Goal: Task Accomplishment & Management: Use online tool/utility

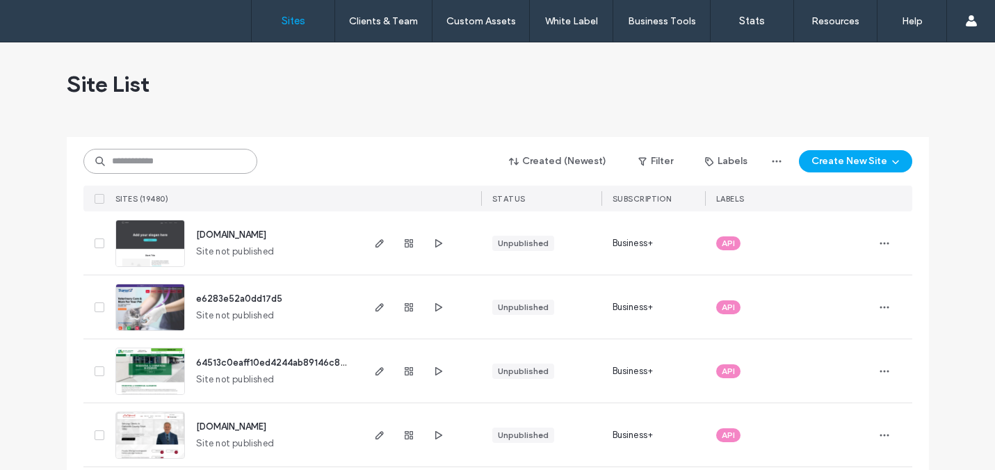
click at [152, 155] on input at bounding box center [170, 161] width 174 height 25
paste input "********"
type input "********"
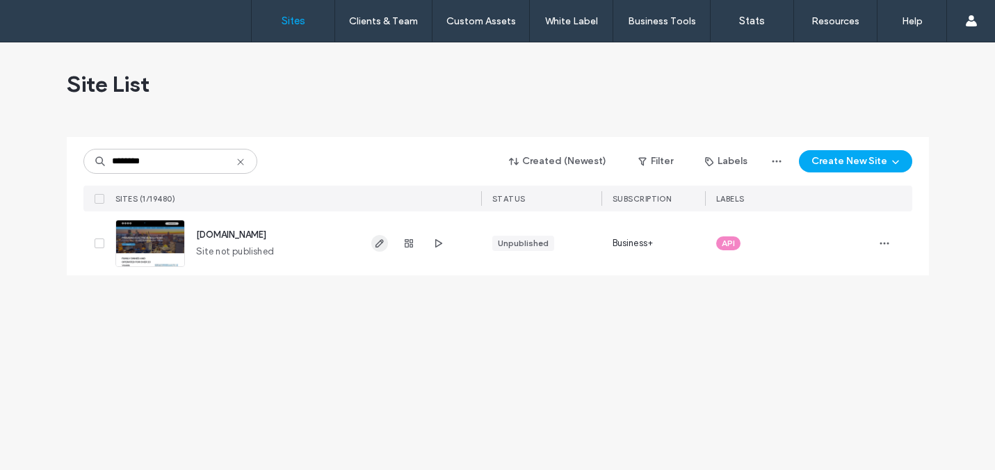
click at [379, 244] on use "button" at bounding box center [379, 243] width 8 height 8
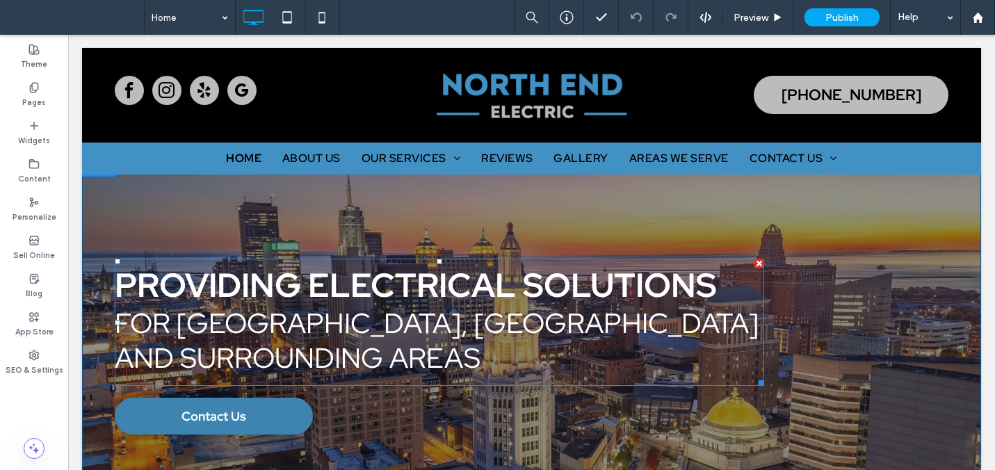
scroll to position [20, 0]
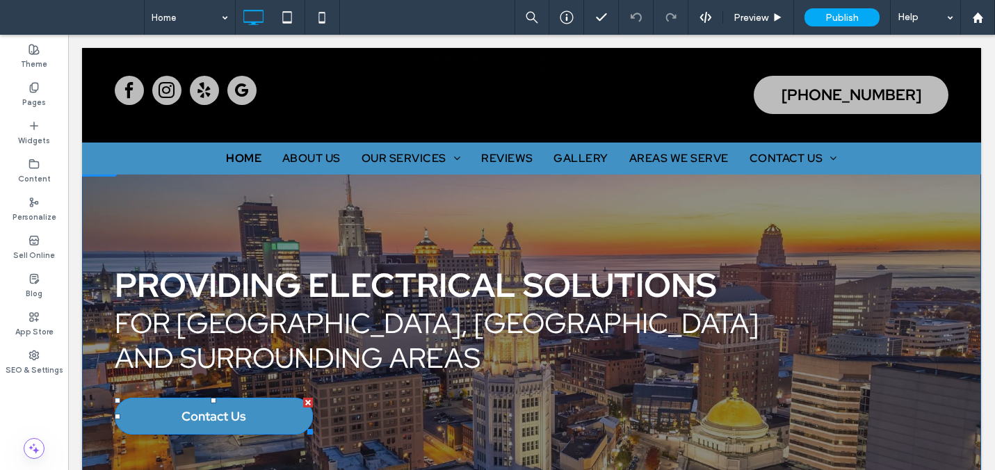
click at [263, 398] on link "Contact Us" at bounding box center [214, 416] width 198 height 37
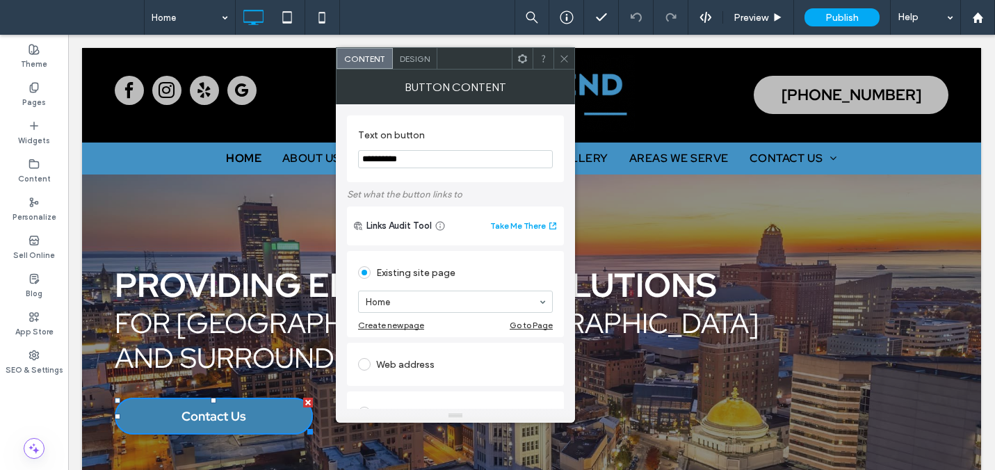
click at [411, 60] on span "Design" at bounding box center [415, 59] width 30 height 10
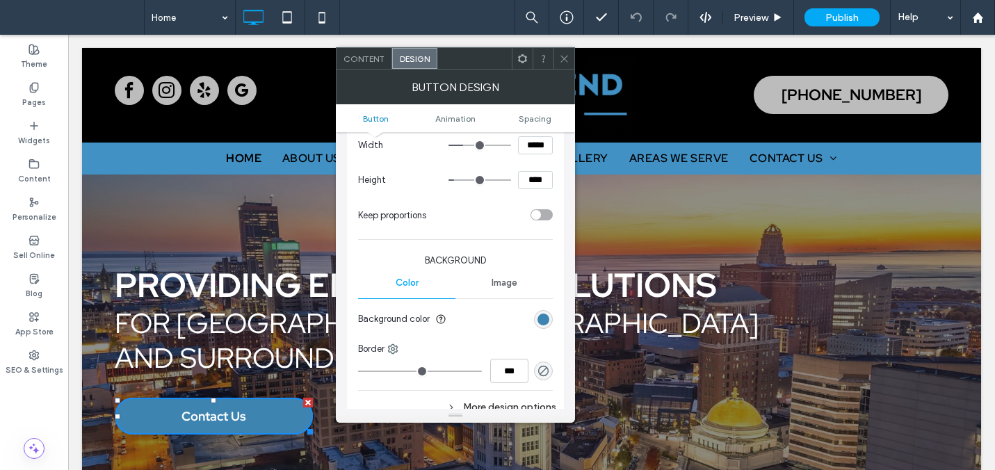
scroll to position [228, 0]
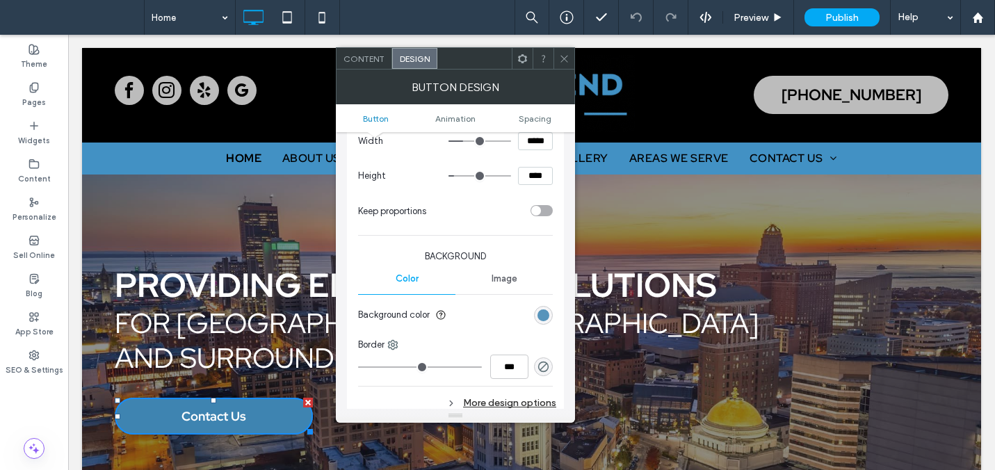
click at [545, 319] on div "rgb(62, 132, 177)" at bounding box center [543, 315] width 12 height 12
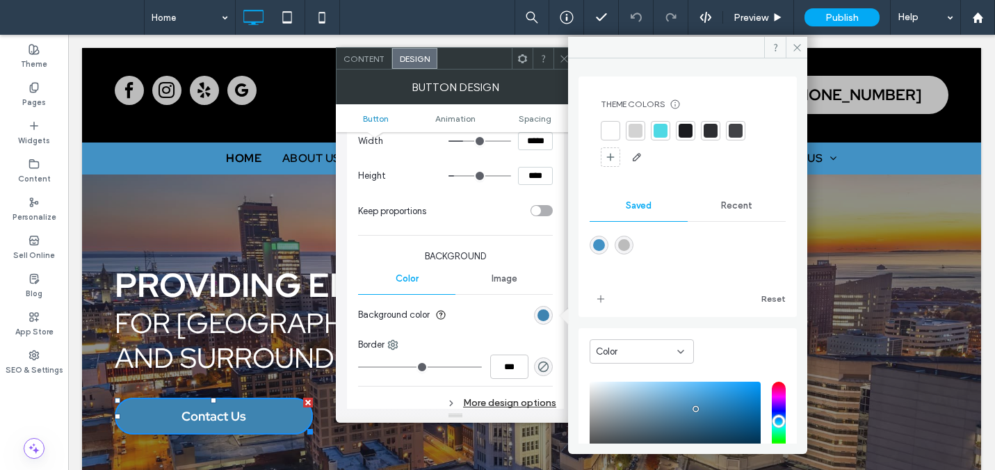
click at [695, 414] on div "saturation and value" at bounding box center [674, 426] width 171 height 89
type input "*******"
click at [798, 49] on icon at bounding box center [797, 47] width 10 height 10
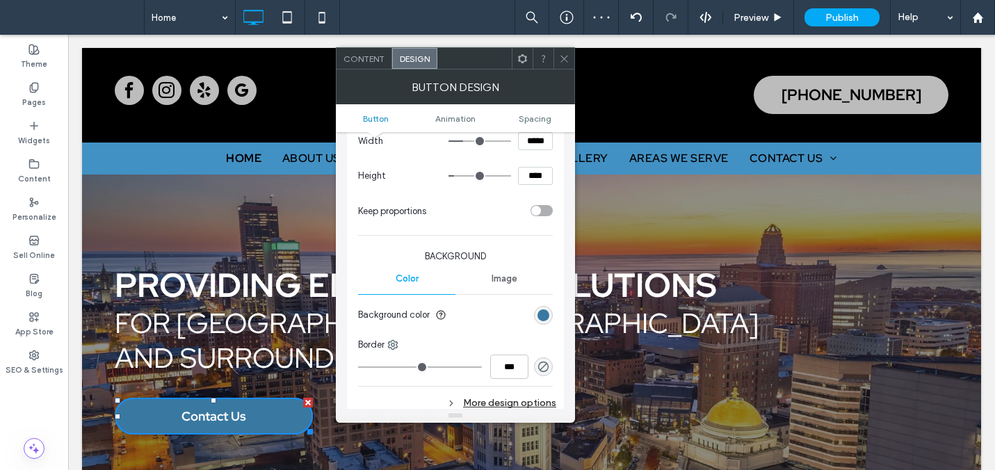
drag, startPoint x: 565, startPoint y: 57, endPoint x: 573, endPoint y: 84, distance: 28.2
click at [565, 58] on icon at bounding box center [564, 59] width 10 height 10
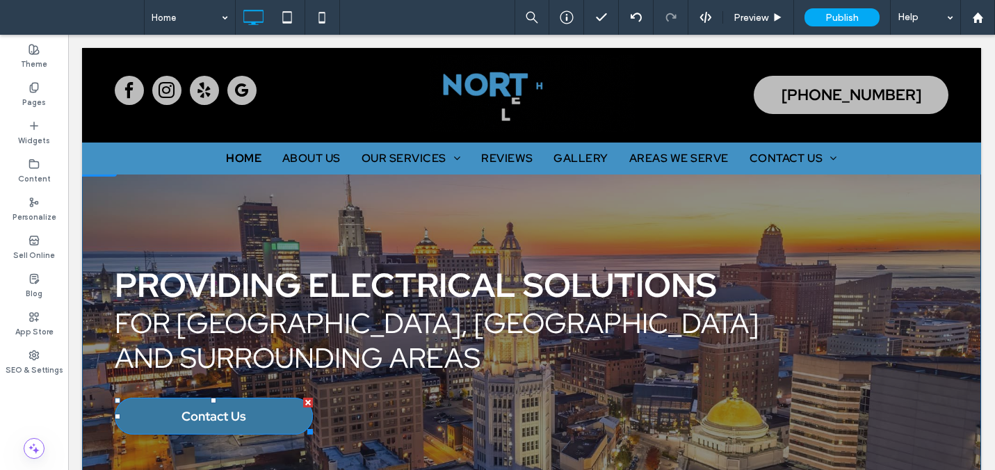
click at [300, 398] on link "Contact Us" at bounding box center [214, 416] width 198 height 37
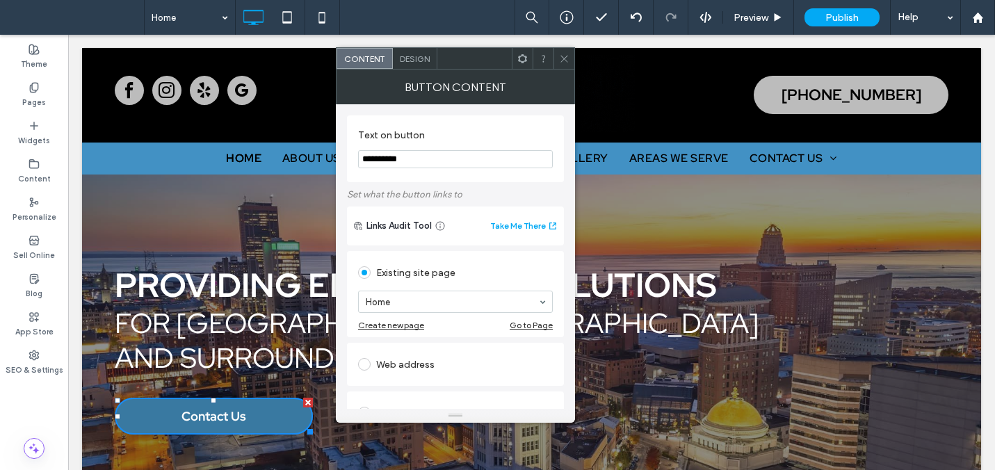
click at [424, 62] on span "Design" at bounding box center [415, 59] width 30 height 10
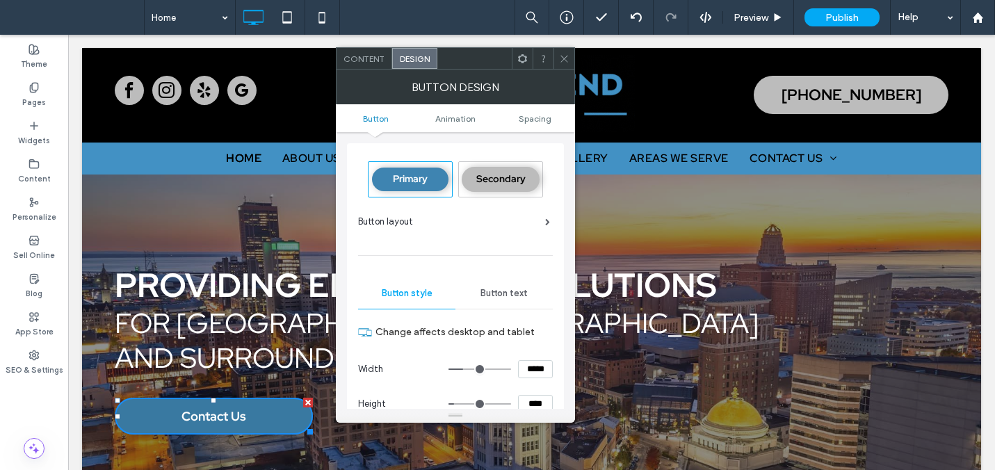
scroll to position [247, 0]
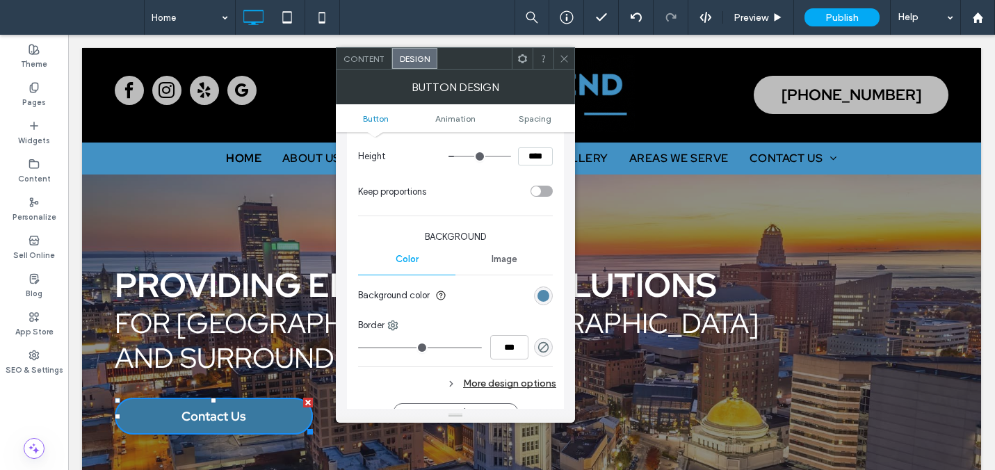
click at [548, 290] on div "rgb(57, 121, 161)" at bounding box center [543, 296] width 12 height 12
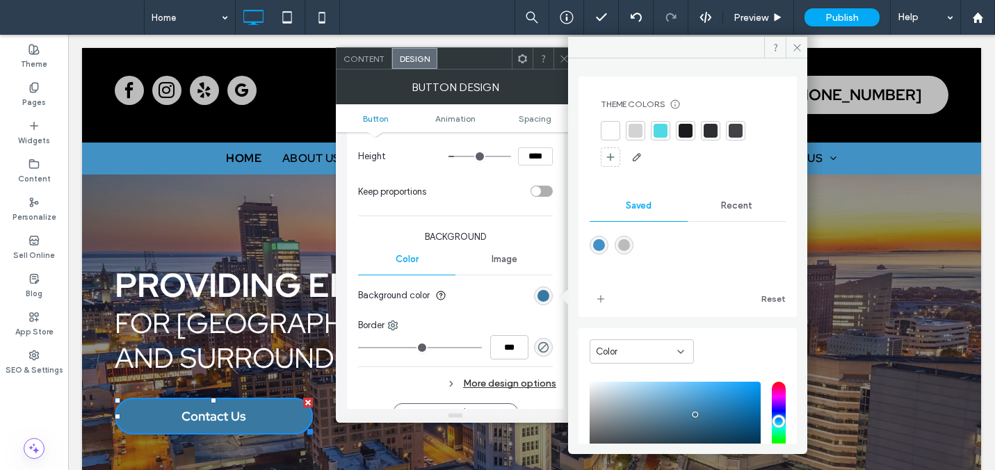
click at [598, 244] on div "rgba(66,145,196,1)" at bounding box center [599, 245] width 12 height 12
type input "*******"
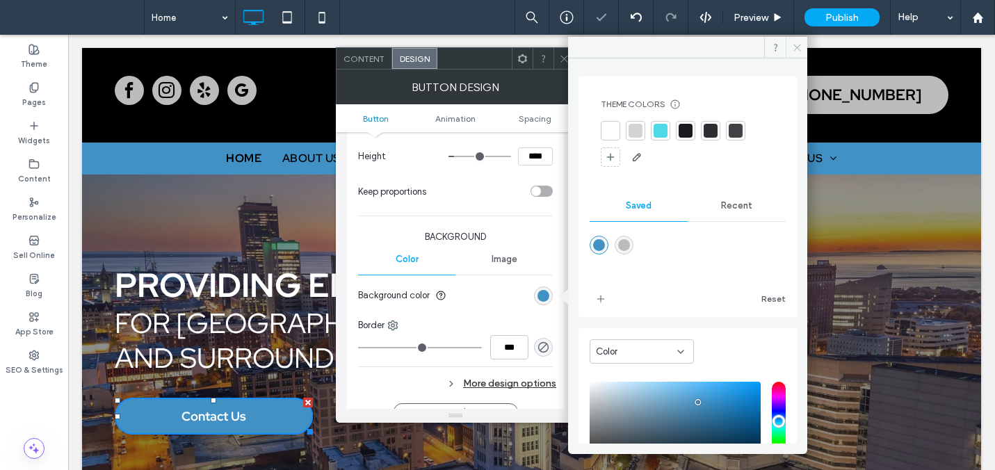
click at [795, 46] on use at bounding box center [796, 47] width 7 height 7
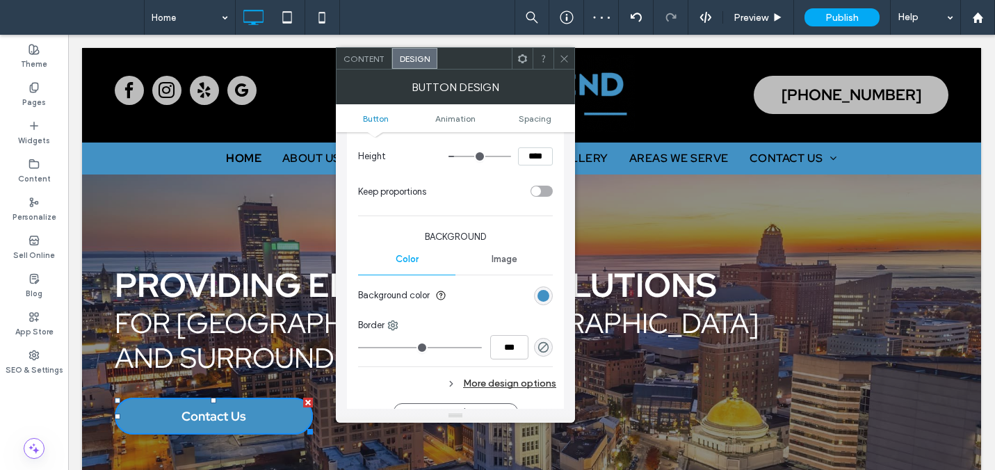
scroll to position [51, 0]
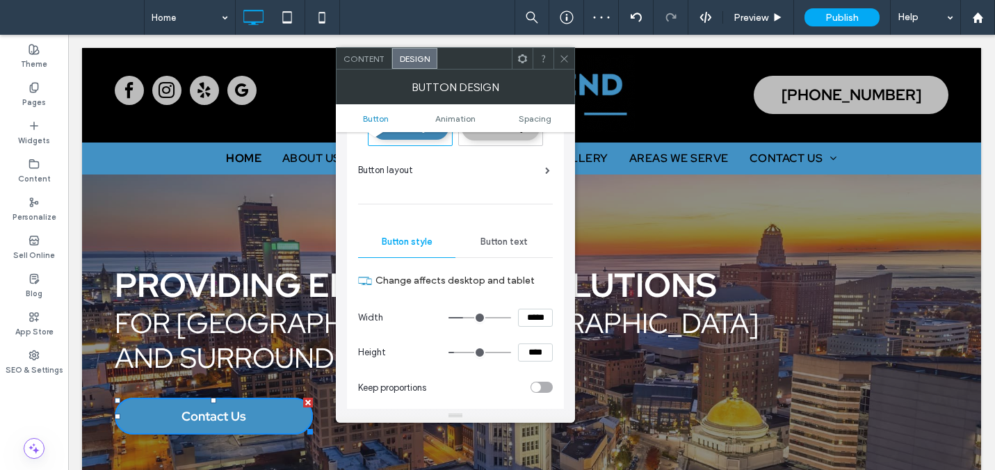
drag, startPoint x: 516, startPoint y: 240, endPoint x: 511, endPoint y: 250, distance: 11.2
click at [516, 240] on span "Button text" at bounding box center [503, 241] width 47 height 11
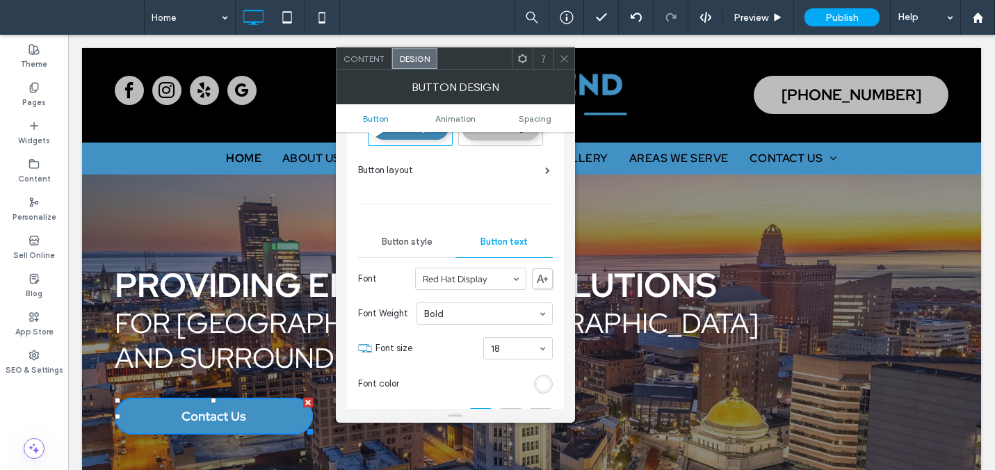
click at [545, 383] on div "rgb(255, 255, 255)" at bounding box center [543, 384] width 12 height 12
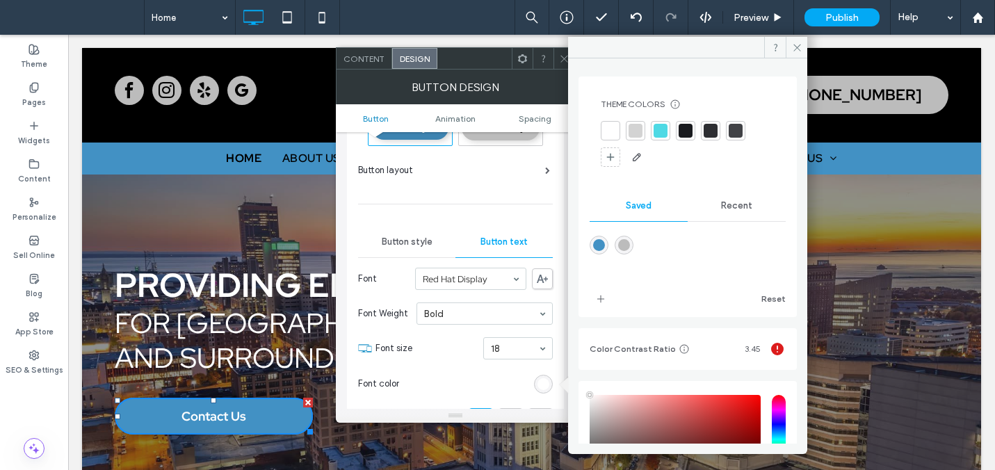
drag, startPoint x: 724, startPoint y: 197, endPoint x: 721, endPoint y: 206, distance: 9.0
click at [724, 199] on div "Recent" at bounding box center [736, 205] width 98 height 31
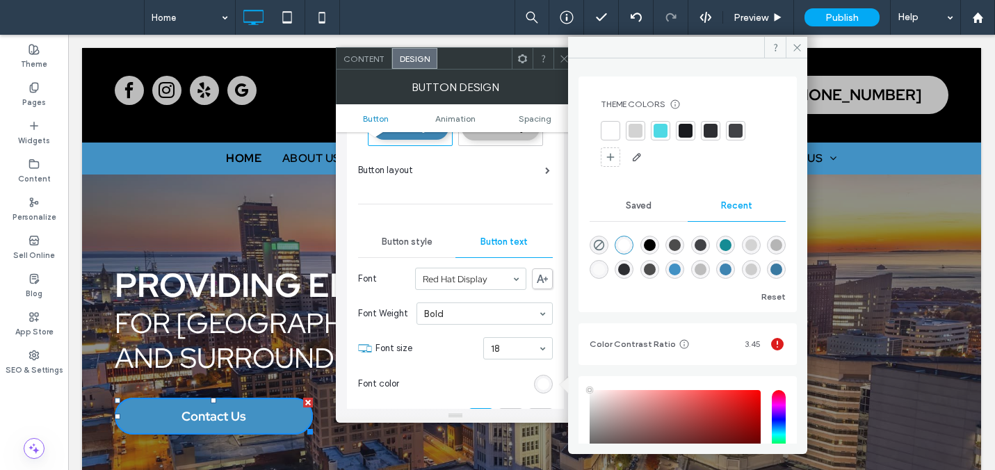
click at [657, 244] on div "rgba(0, 0, 0, 1)" at bounding box center [649, 245] width 19 height 19
type input "*******"
click at [795, 44] on icon at bounding box center [797, 47] width 10 height 10
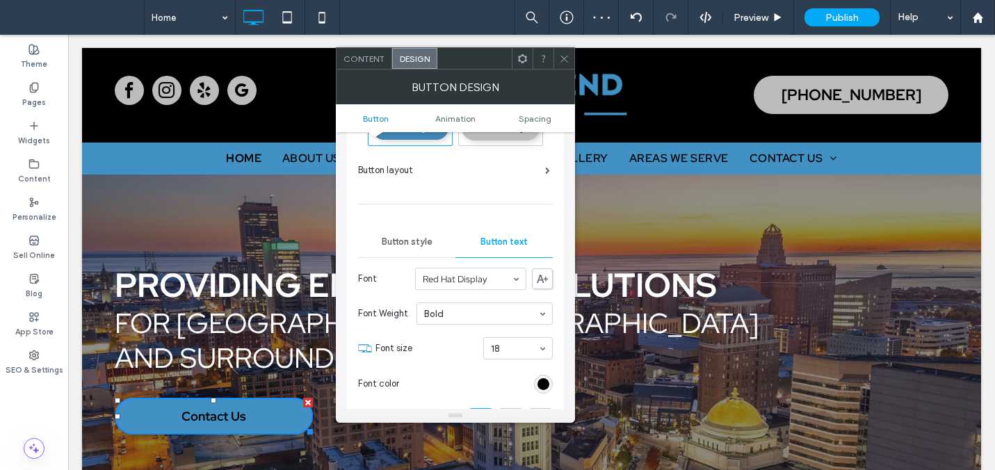
click at [566, 60] on icon at bounding box center [564, 59] width 10 height 10
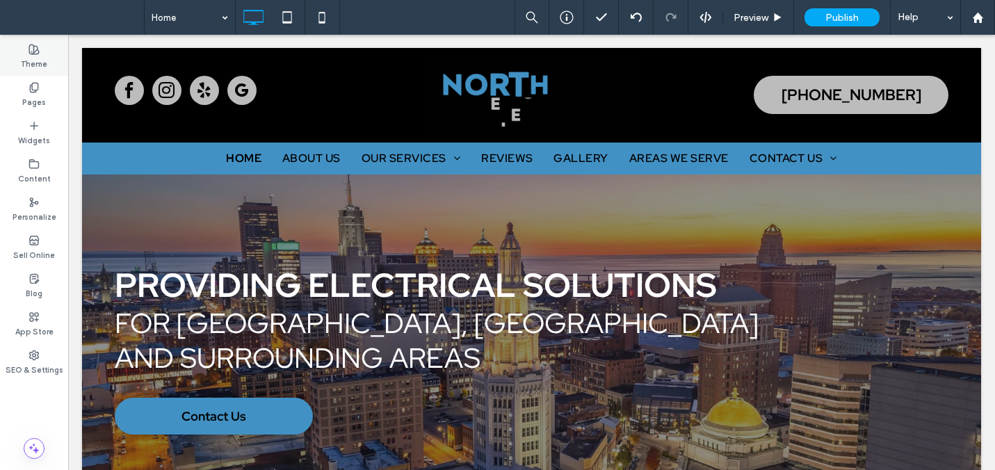
click at [31, 54] on icon at bounding box center [33, 49] width 11 height 11
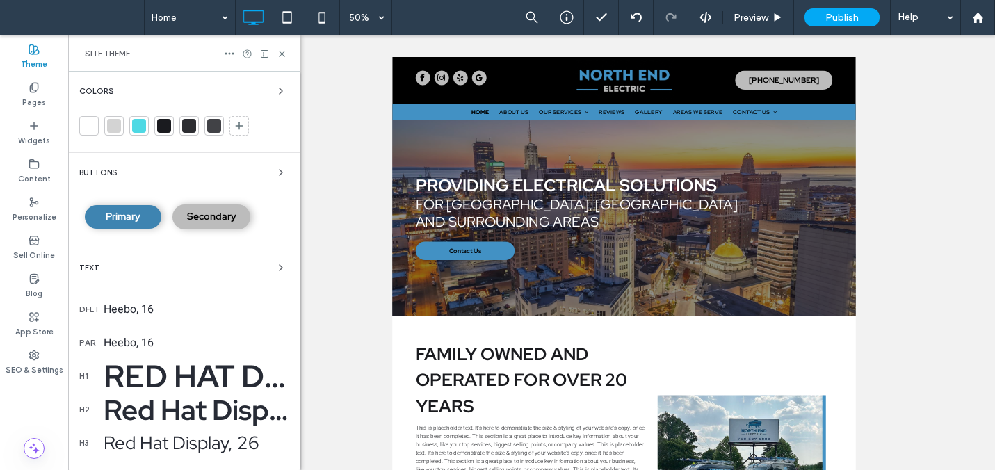
scroll to position [0, 0]
click at [120, 218] on span "Primary" at bounding box center [123, 216] width 35 height 13
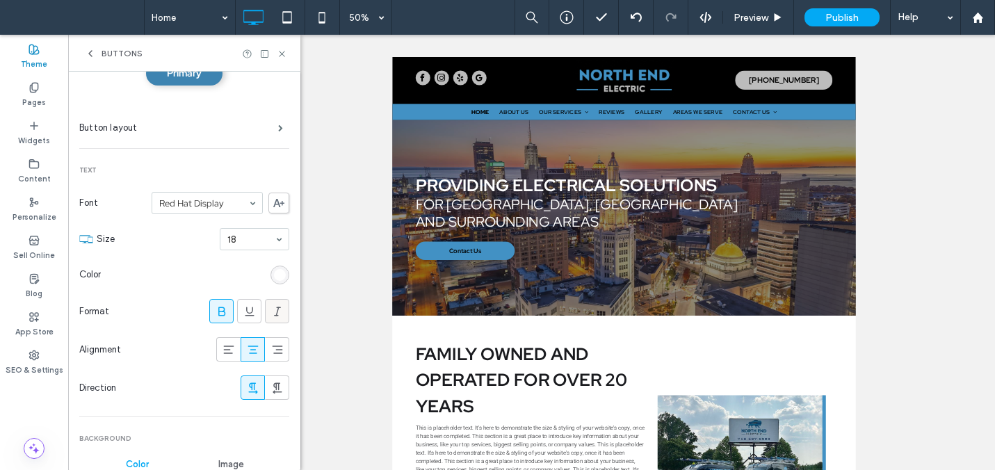
scroll to position [150, 0]
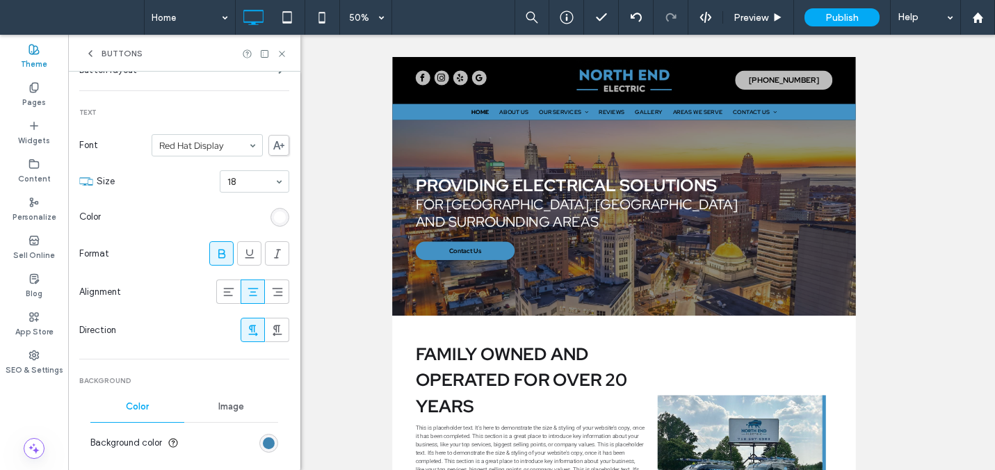
click at [215, 252] on icon at bounding box center [222, 254] width 14 height 14
click at [274, 220] on div "rgb(255, 255, 255)" at bounding box center [280, 217] width 12 height 12
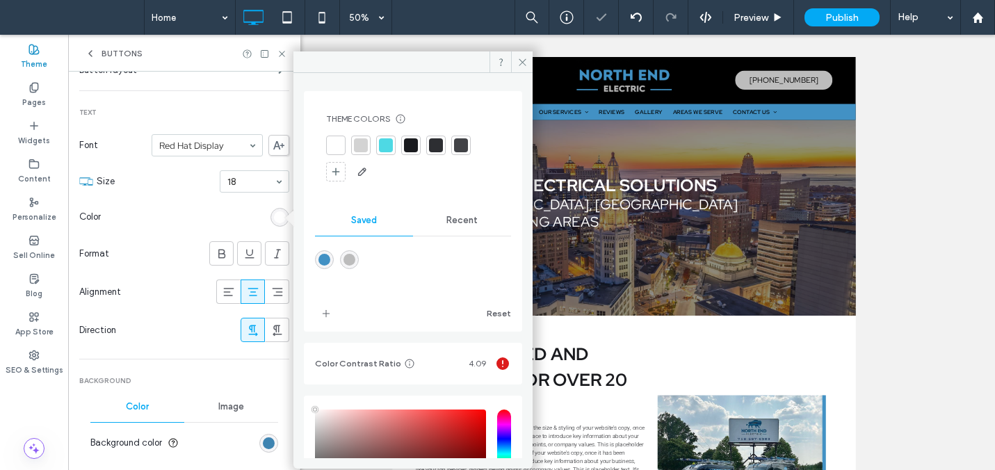
click at [465, 218] on span "Recent" at bounding box center [461, 220] width 31 height 11
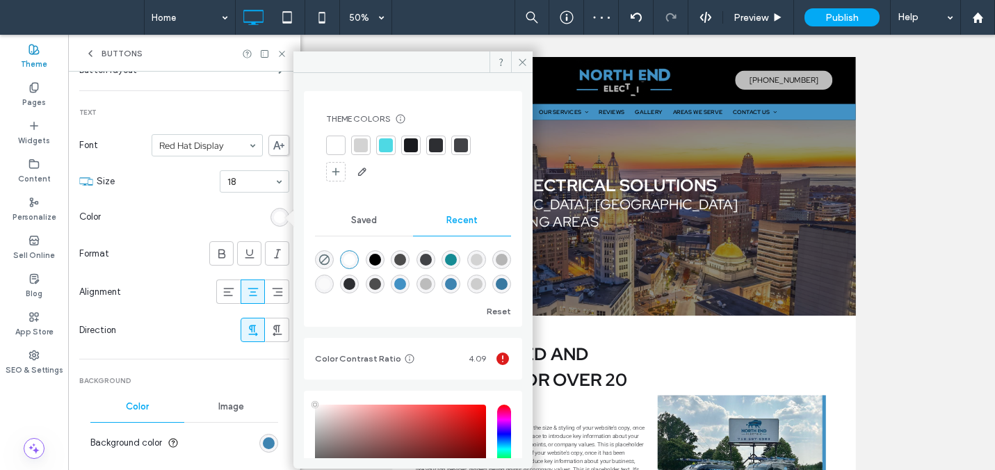
click at [377, 256] on div "rgba(0, 0, 0, 1)" at bounding box center [375, 260] width 12 height 12
type input "*******"
click at [523, 61] on icon at bounding box center [522, 62] width 10 height 10
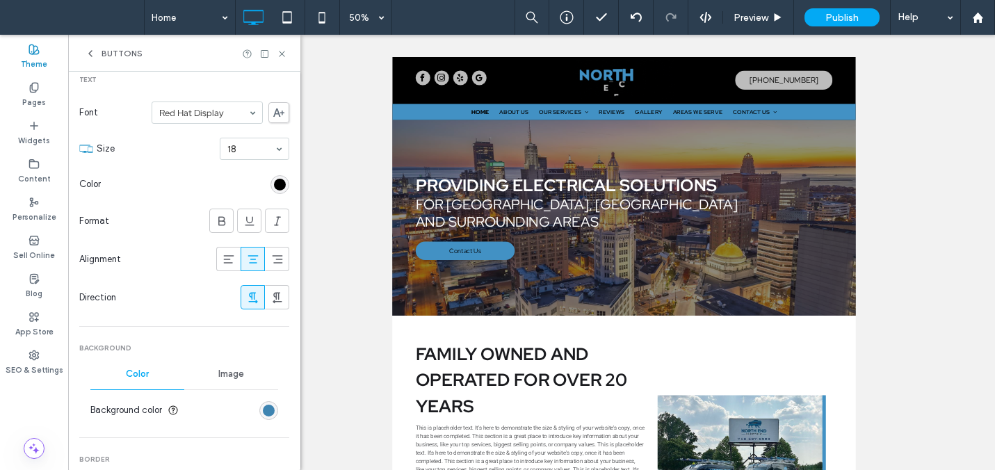
scroll to position [375, 0]
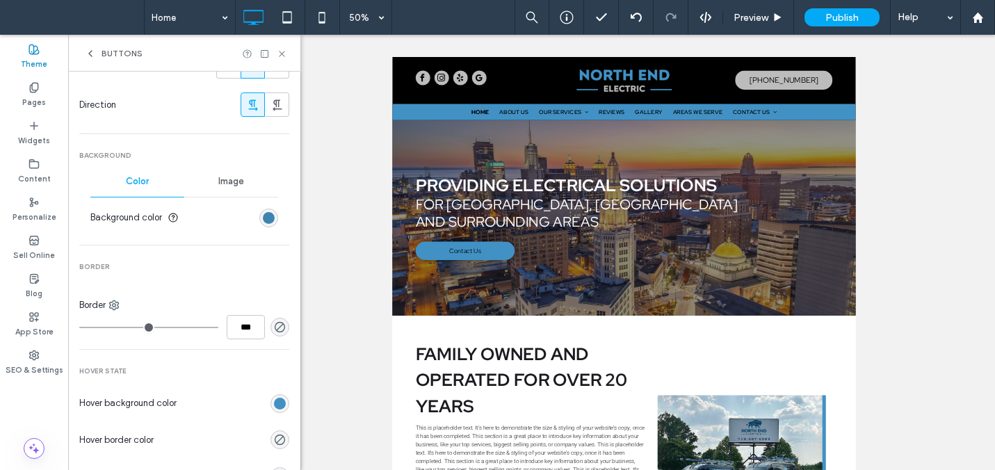
click at [268, 215] on div "rgb(62, 132, 177)" at bounding box center [268, 218] width 19 height 19
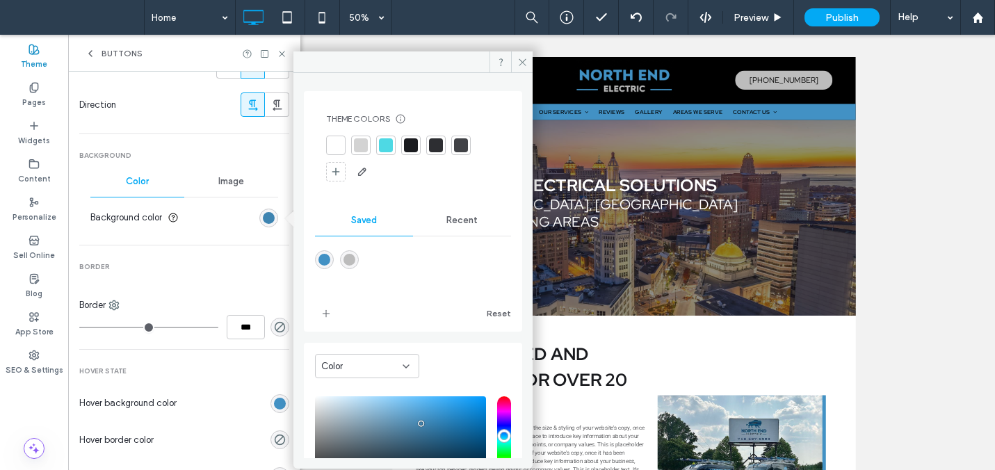
click at [325, 265] on div "rgba(66,145,196,1)" at bounding box center [324, 260] width 12 height 12
type input "*******"
click at [517, 63] on icon at bounding box center [522, 62] width 10 height 10
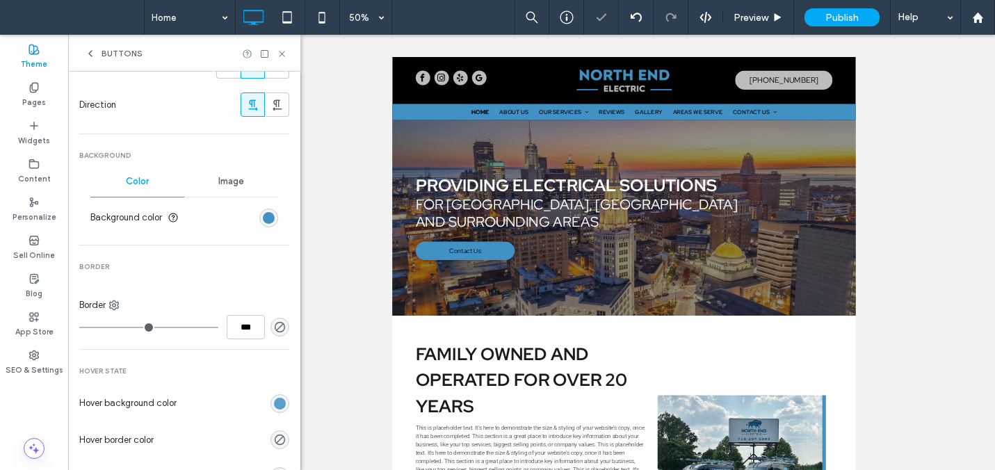
click at [274, 400] on div "rgb(66, 145, 196)" at bounding box center [280, 404] width 12 height 12
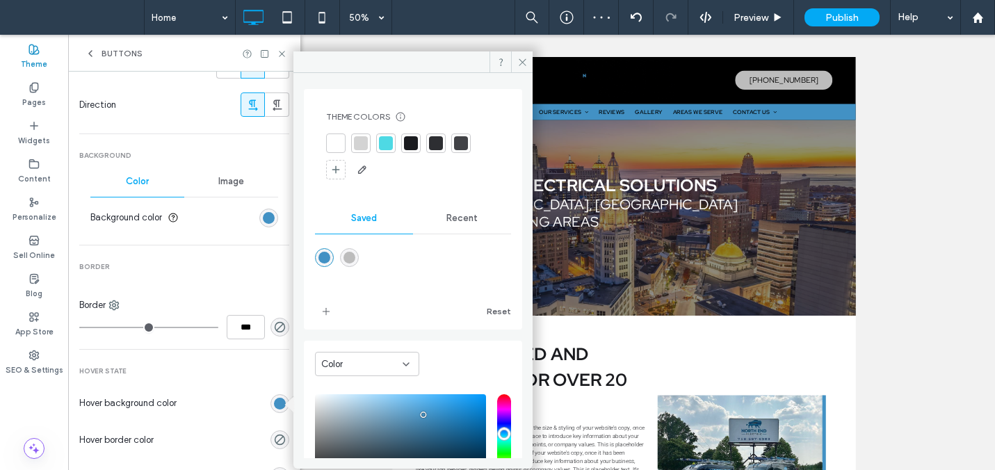
scroll to position [3, 0]
click at [453, 220] on span "Recent" at bounding box center [461, 217] width 31 height 11
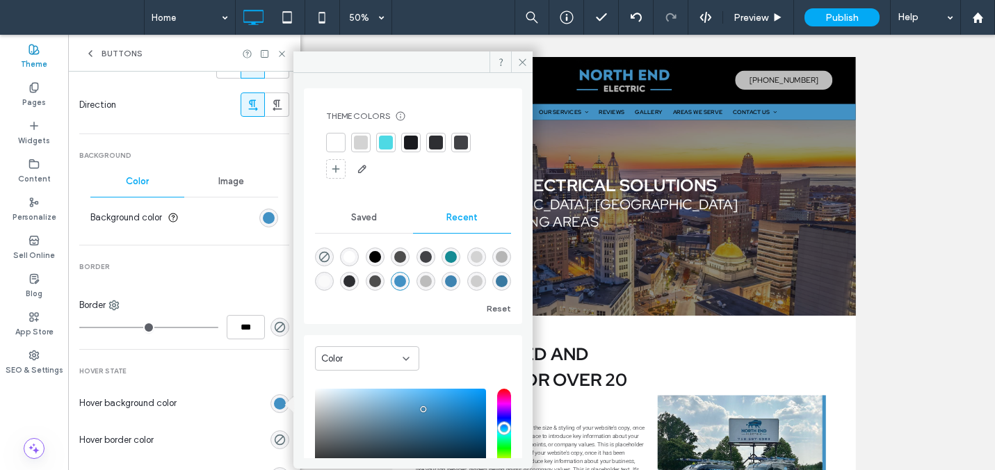
click at [457, 279] on div "rgba(62, 132, 177, 1)" at bounding box center [451, 281] width 12 height 12
type input "*******"
click at [520, 62] on icon at bounding box center [522, 62] width 10 height 10
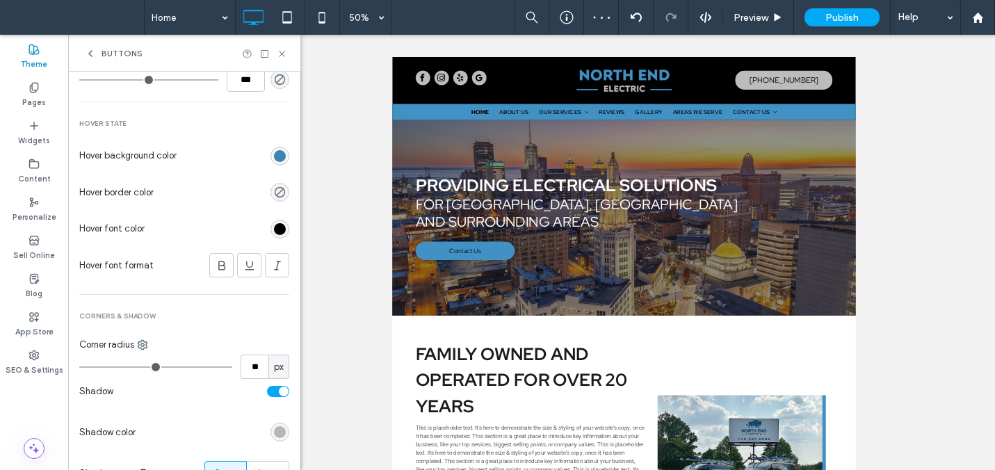
scroll to position [623, 0]
click at [281, 51] on icon at bounding box center [282, 54] width 10 height 10
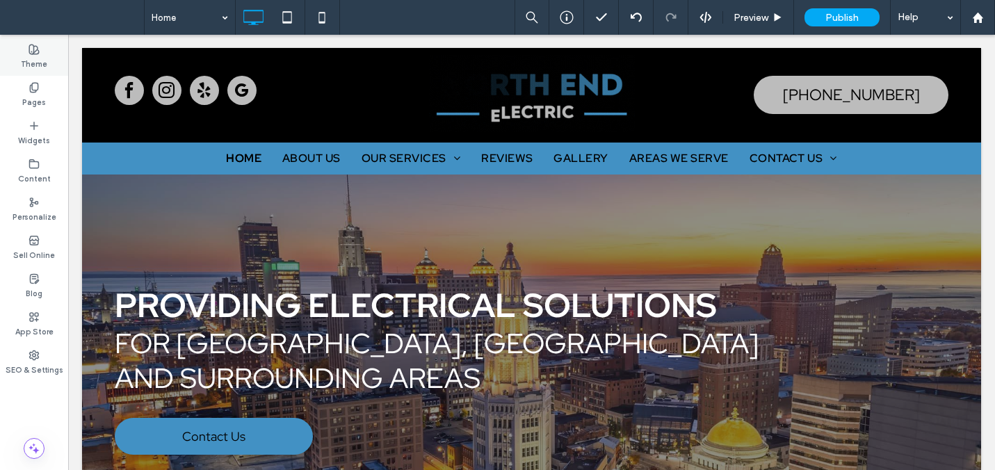
click at [35, 64] on label "Theme" at bounding box center [34, 62] width 26 height 15
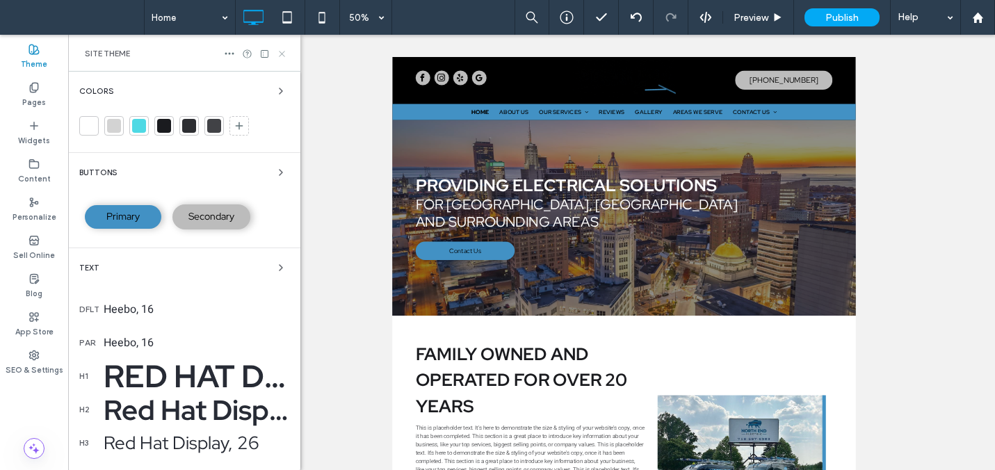
click at [280, 51] on use at bounding box center [282, 54] width 6 height 6
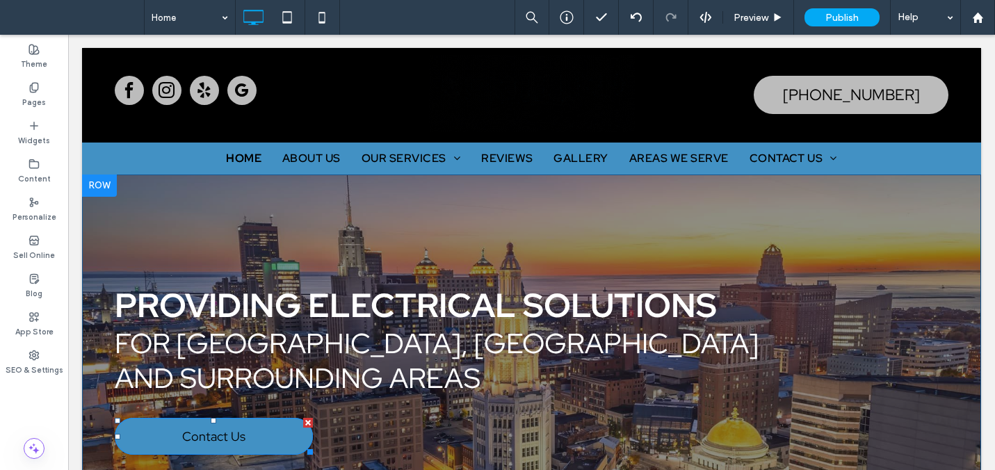
click at [240, 418] on link "Contact Us" at bounding box center [214, 436] width 198 height 37
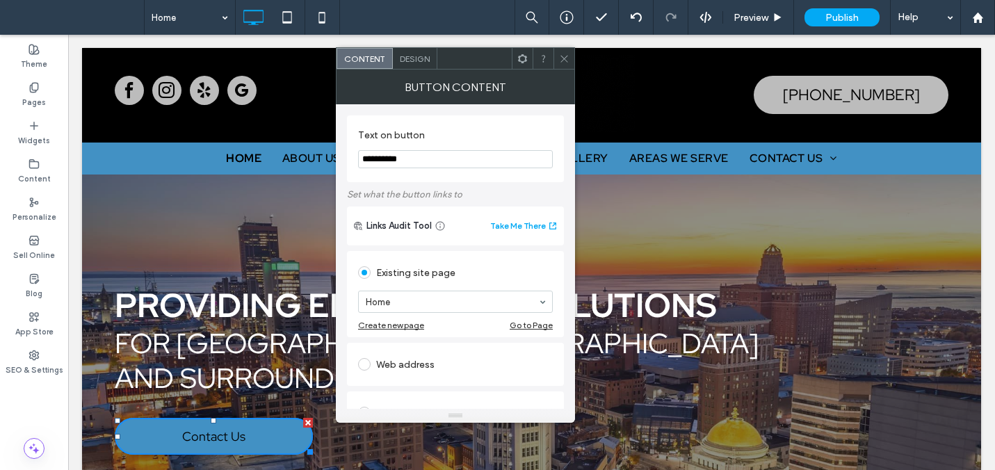
drag, startPoint x: 398, startPoint y: 158, endPoint x: 354, endPoint y: 156, distance: 43.2
click at [362, 156] on input "**********" at bounding box center [455, 159] width 195 height 18
type input "**********"
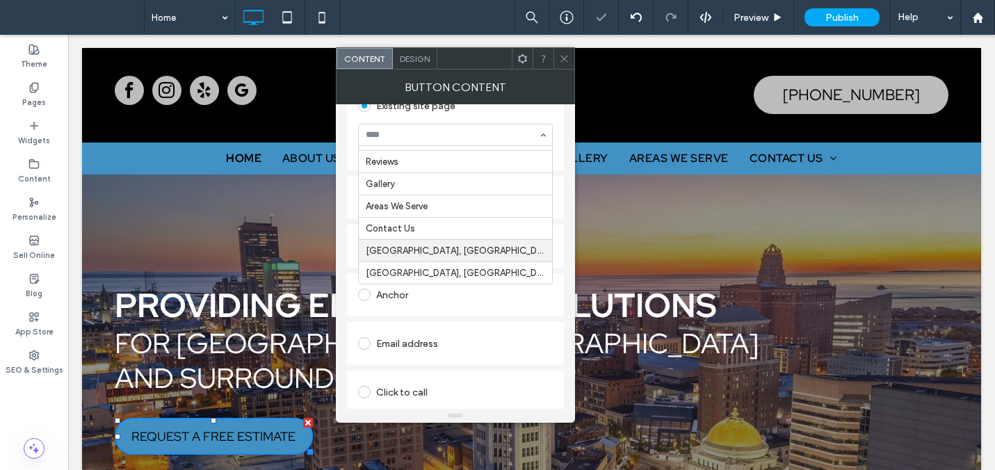
scroll to position [222, 0]
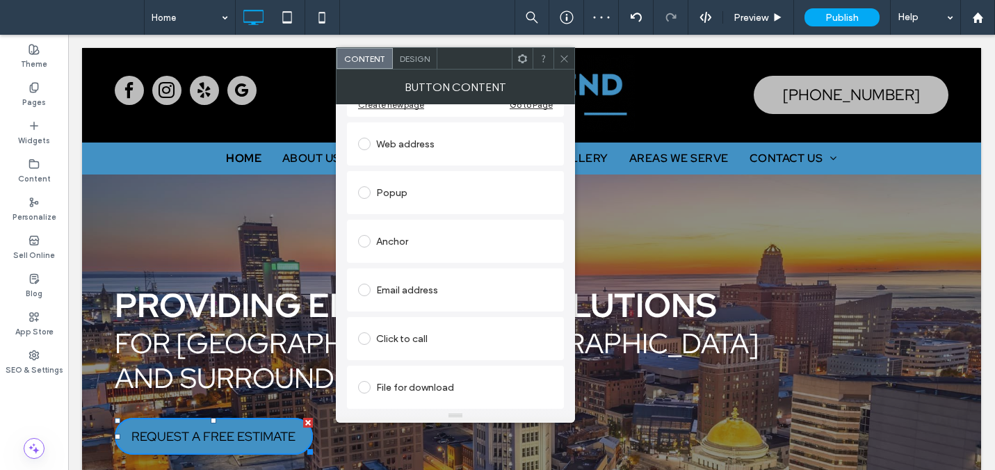
click at [564, 57] on icon at bounding box center [564, 59] width 10 height 10
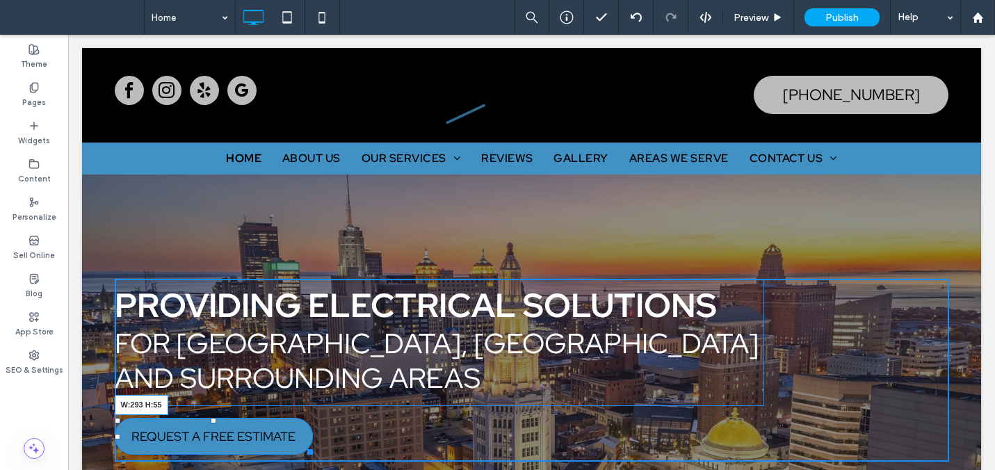
drag, startPoint x: 301, startPoint y: 416, endPoint x: 375, endPoint y: 452, distance: 82.1
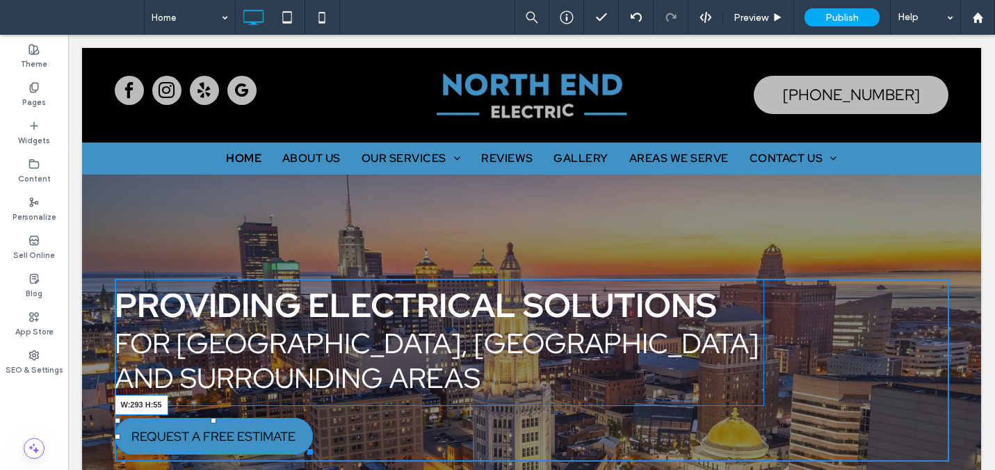
click at [306, 444] on div at bounding box center [307, 449] width 10 height 10
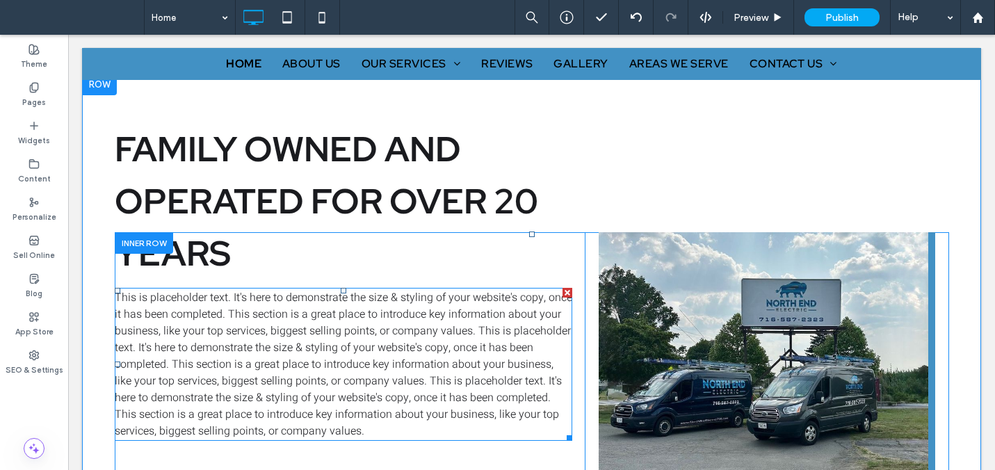
scroll to position [495, 0]
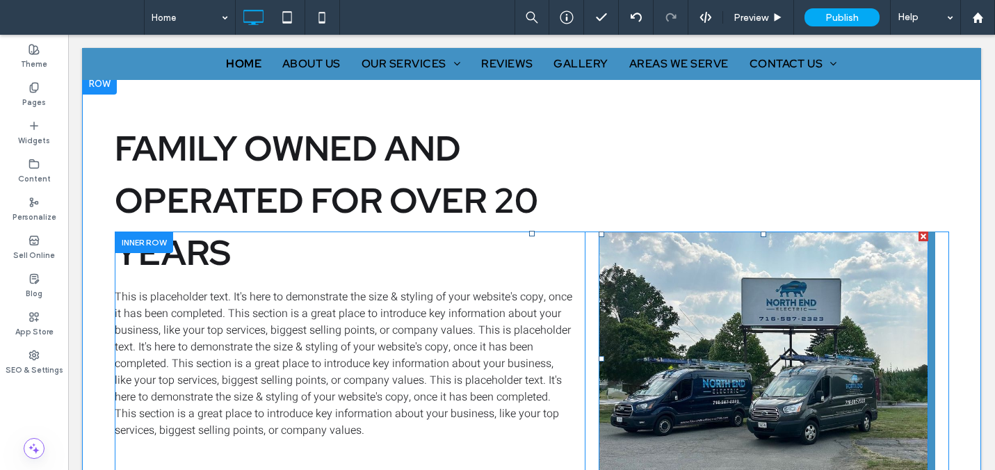
click at [598, 357] on div at bounding box center [762, 358] width 329 height 254
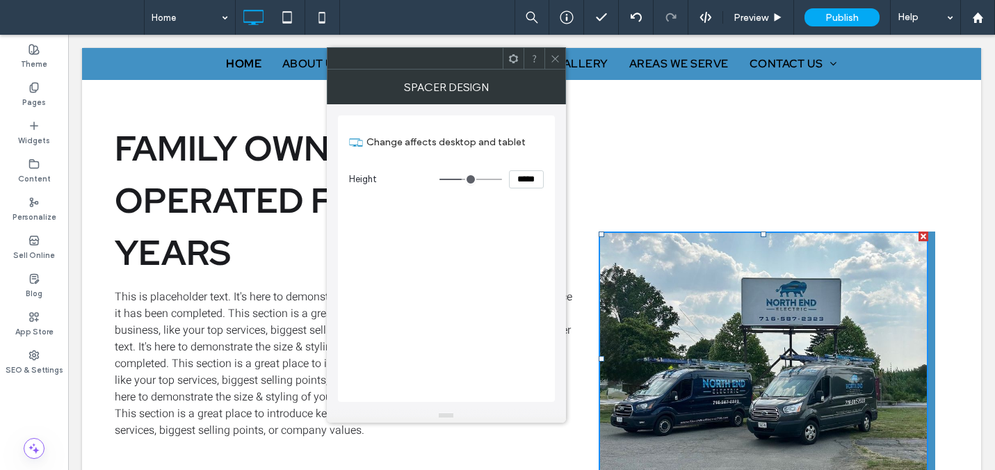
click at [553, 59] on use at bounding box center [554, 58] width 7 height 7
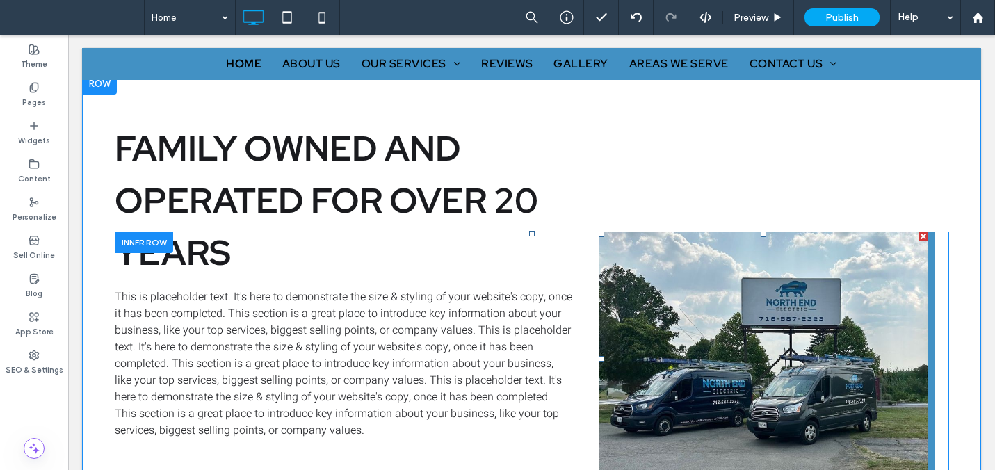
drag, startPoint x: 922, startPoint y: 396, endPoint x: 906, endPoint y: 394, distance: 16.1
click at [906, 395] on div "Click To Paste" at bounding box center [766, 361] width 336 height 261
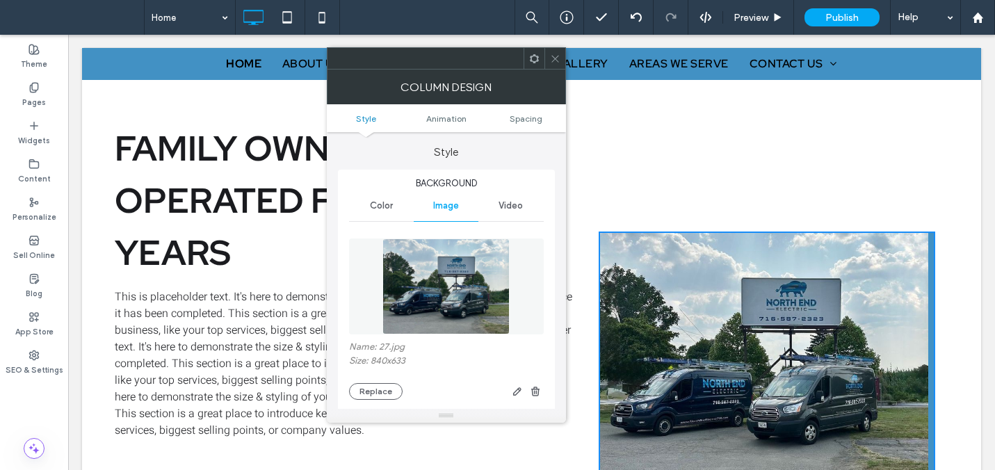
click at [554, 58] on use at bounding box center [554, 58] width 7 height 7
